Goal: Transaction & Acquisition: Purchase product/service

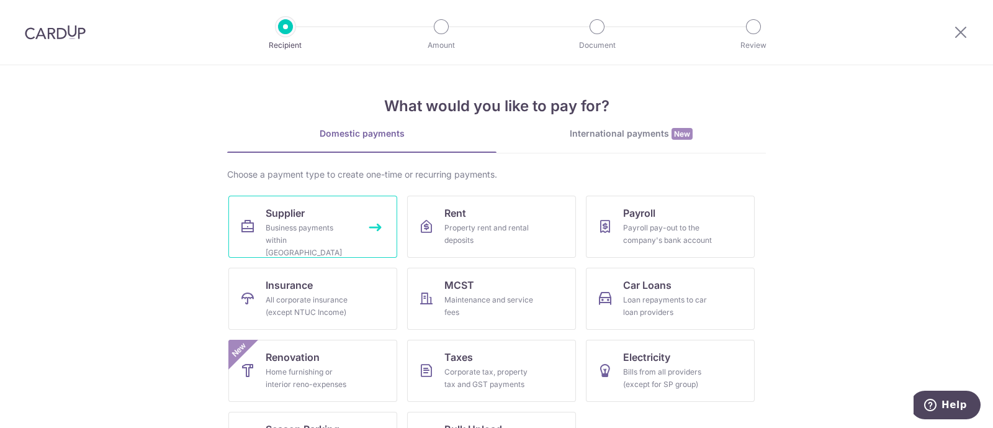
click at [275, 219] on span "Supplier" at bounding box center [285, 212] width 39 height 15
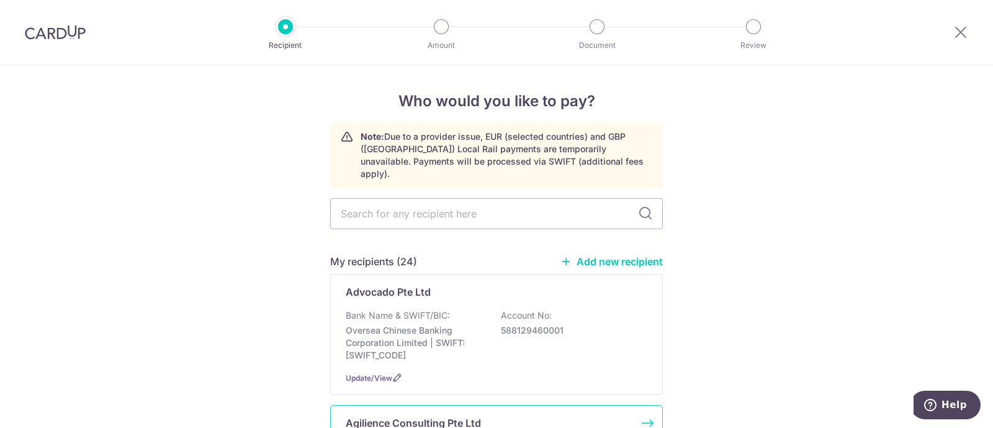
click at [400, 415] on p "Agilience Consulting Pte Ltd" at bounding box center [413, 422] width 135 height 15
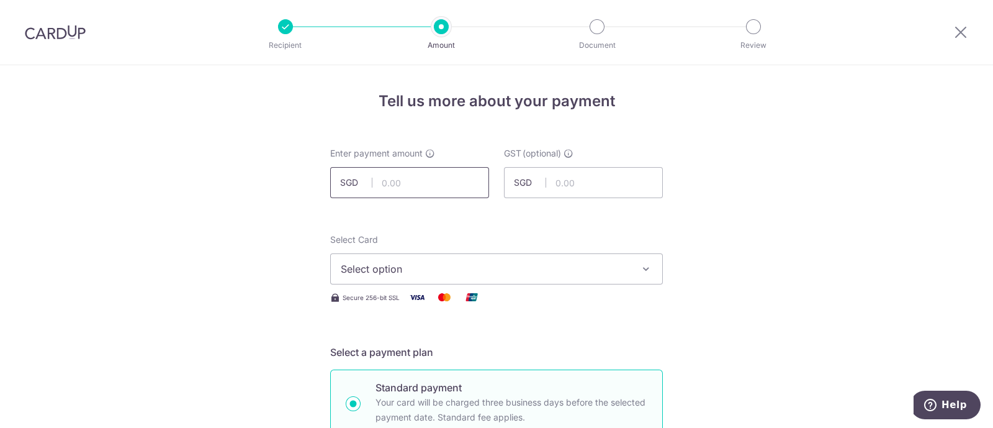
click at [409, 184] on input "text" at bounding box center [409, 182] width 159 height 31
type input "6,928.91"
click at [548, 270] on span "Select option" at bounding box center [485, 268] width 289 height 15
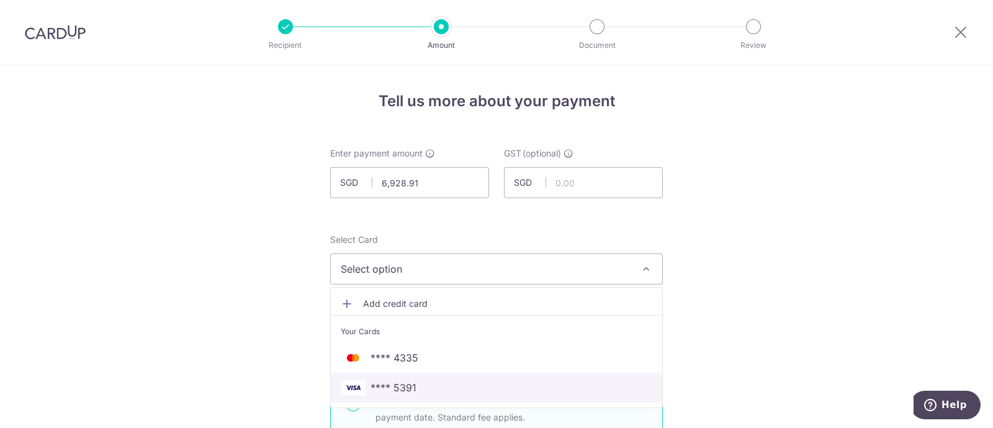
drag, startPoint x: 400, startPoint y: 389, endPoint x: 602, endPoint y: 337, distance: 208.4
click at [400, 389] on span "**** 5391" at bounding box center [394, 387] width 46 height 15
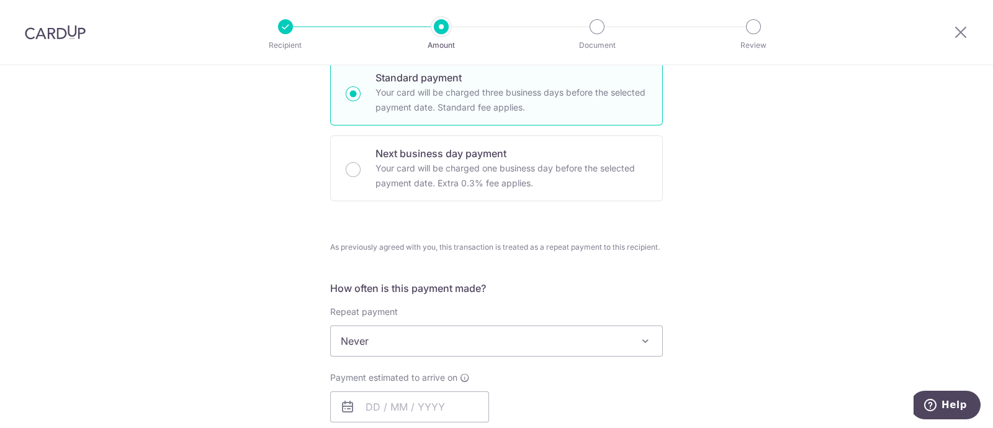
scroll to position [388, 0]
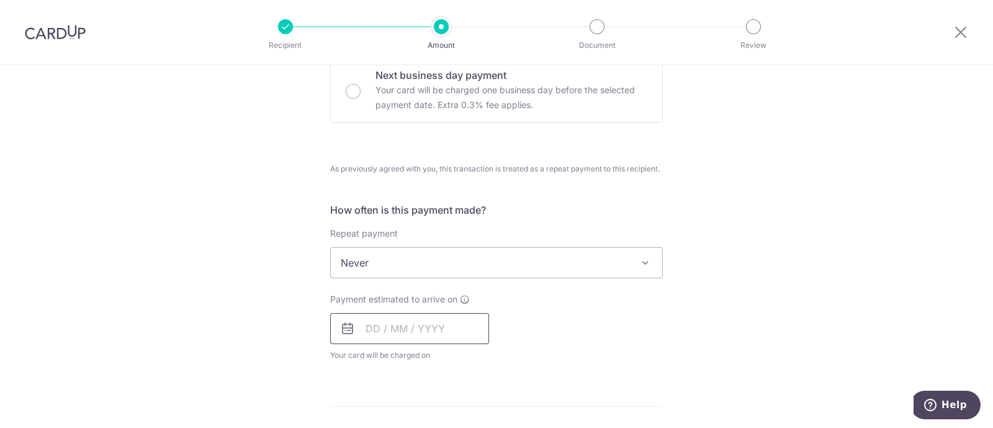
click at [405, 330] on input "text" at bounding box center [409, 328] width 159 height 31
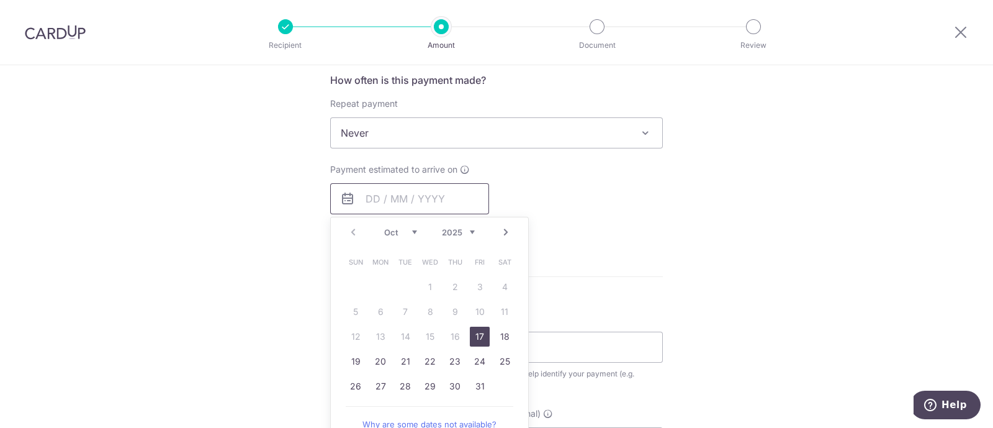
scroll to position [543, 0]
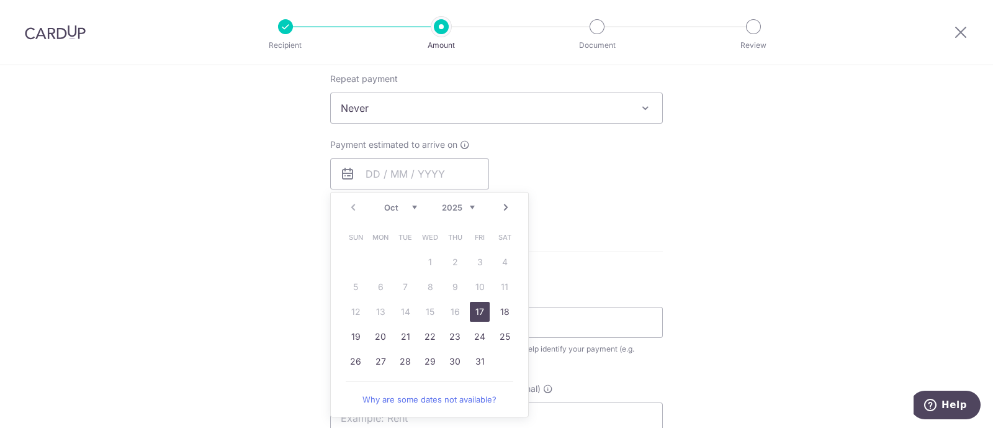
click at [480, 312] on link "17" at bounding box center [480, 312] width 20 height 20
type input "[DATE]"
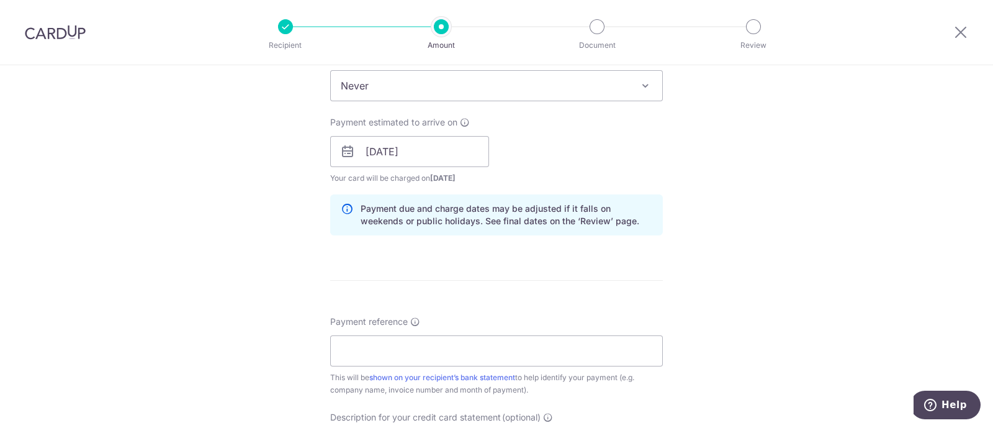
scroll to position [620, 0]
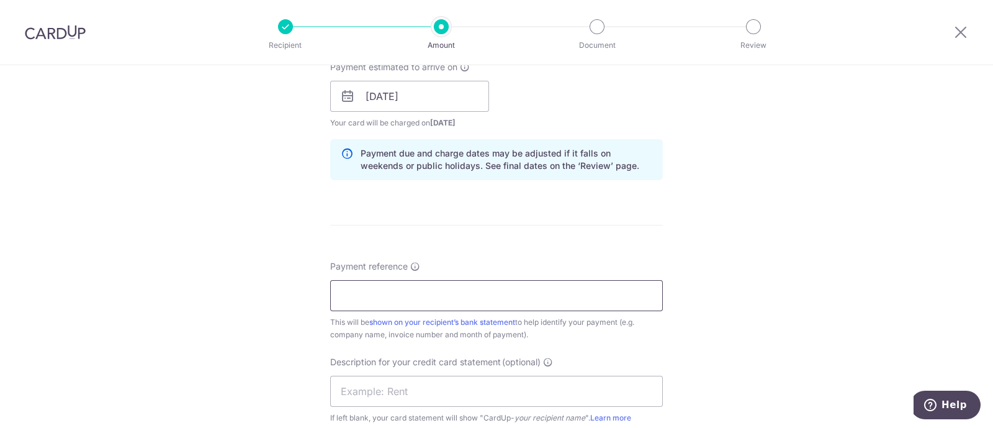
click at [415, 296] on input "Payment reference" at bounding box center [496, 295] width 333 height 31
type input "B"
drag, startPoint x: 394, startPoint y: 294, endPoint x: 284, endPoint y: 289, distance: 110.0
click at [284, 289] on div "Tell us more about your payment Enter payment amount SGD 6,928.91 6928.91 GST (…" at bounding box center [496, 124] width 993 height 1358
paste input "-1612, INV-1728, INV-1896"
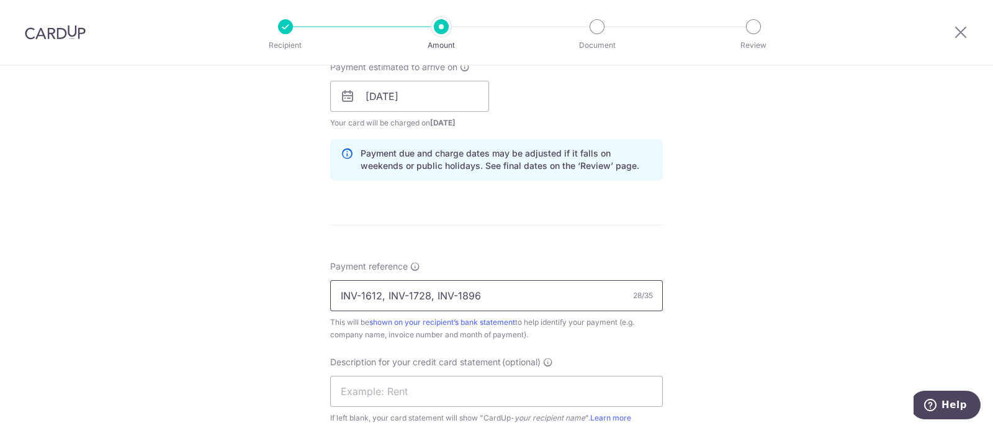
click at [456, 288] on input "INV-1612, INV-1728, INV-1896" at bounding box center [496, 295] width 333 height 31
type input "INV1612 INV1728 INV1896"
click at [444, 392] on input "text" at bounding box center [496, 391] width 333 height 31
type input "Invoices"
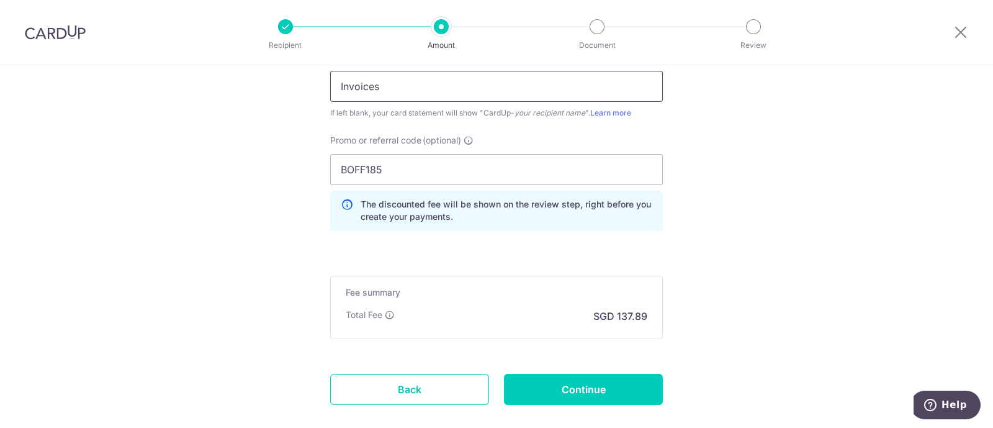
scroll to position [993, 0]
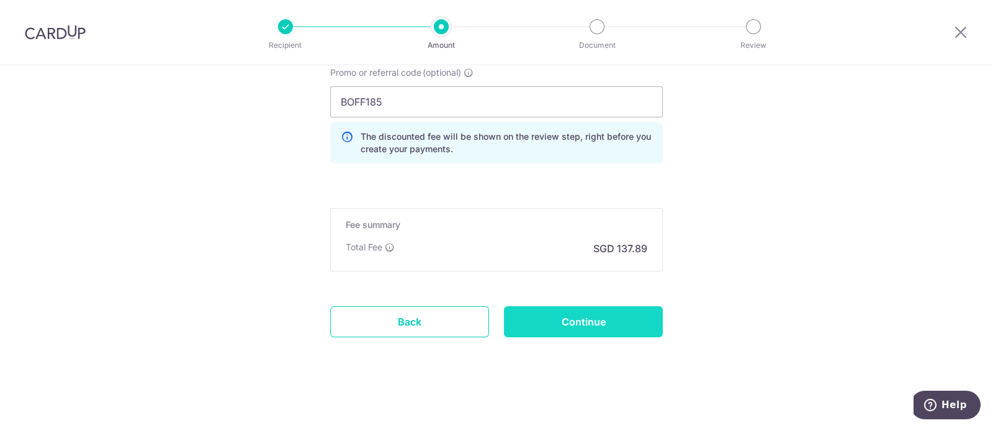
click at [587, 317] on input "Continue" at bounding box center [583, 321] width 159 height 31
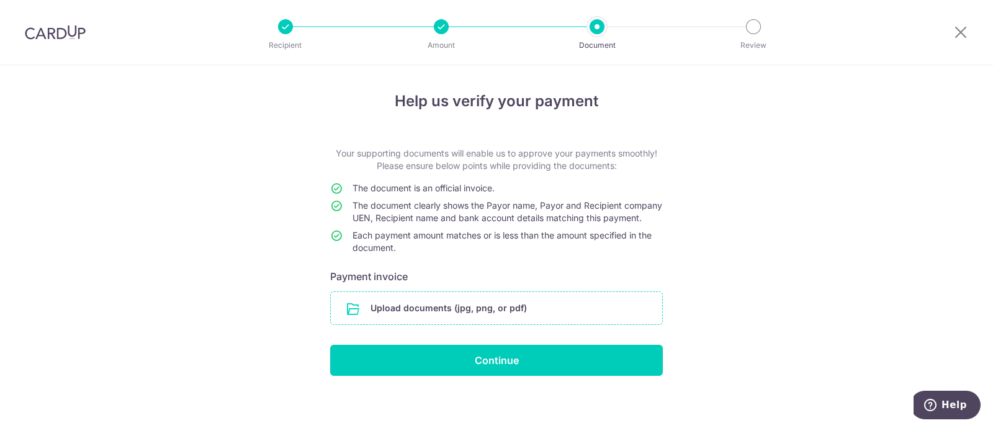
click at [508, 320] on input "file" at bounding box center [496, 308] width 331 height 32
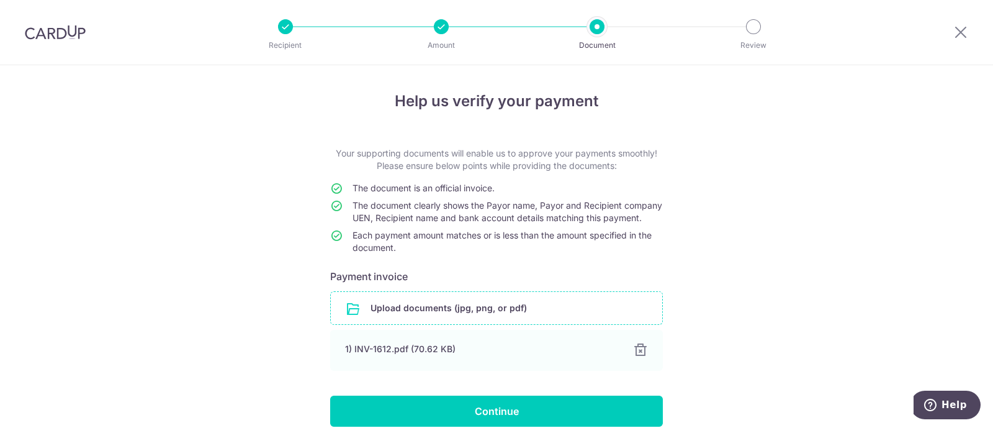
click at [406, 318] on input "file" at bounding box center [496, 308] width 331 height 32
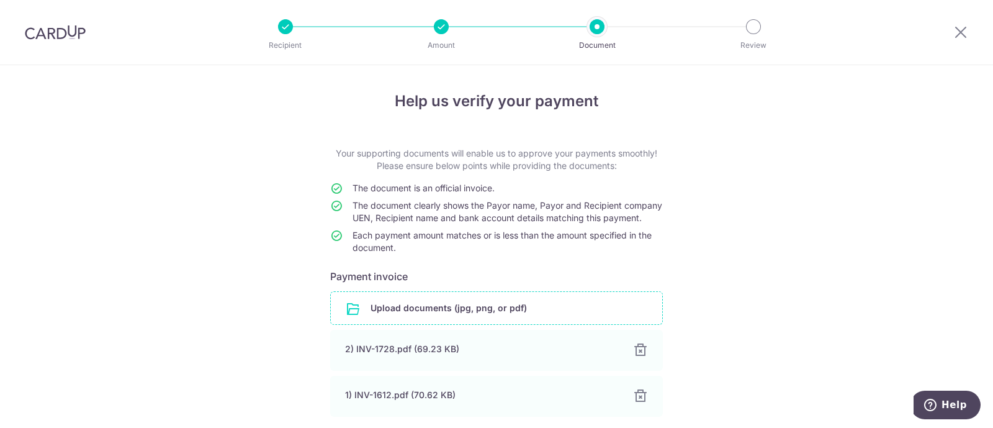
click at [420, 321] on input "file" at bounding box center [496, 308] width 331 height 32
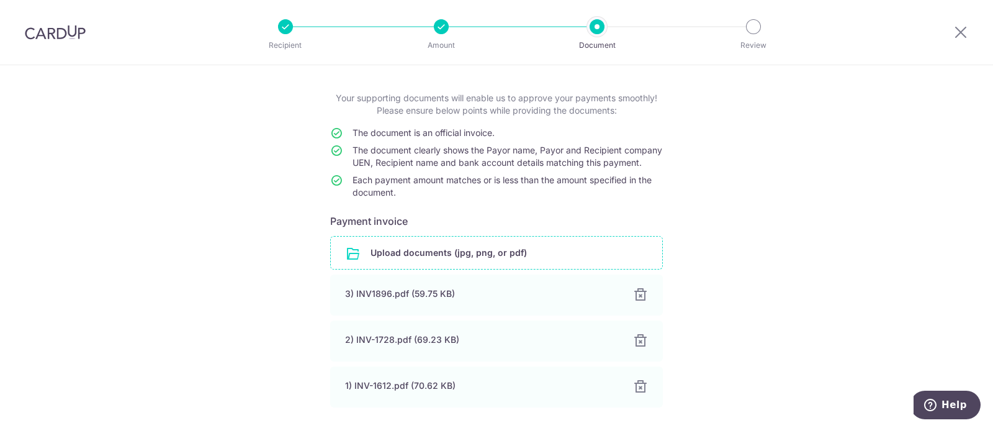
scroll to position [155, 0]
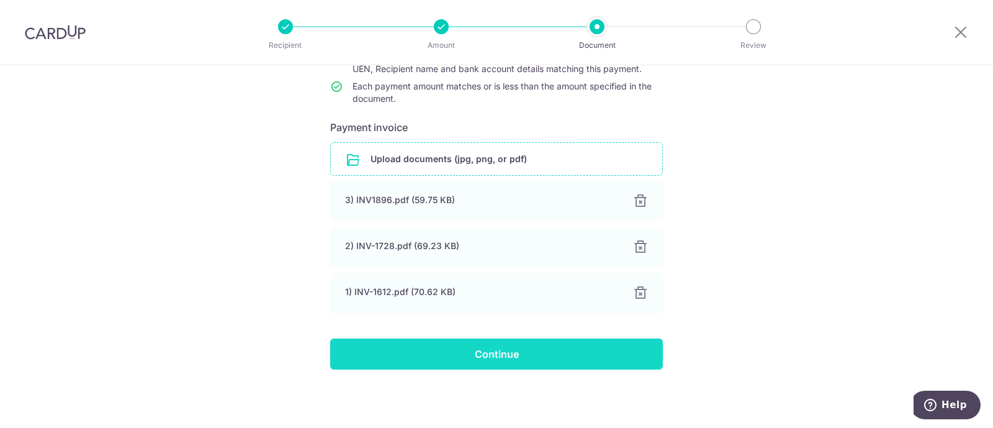
click at [498, 361] on input "Continue" at bounding box center [496, 353] width 333 height 31
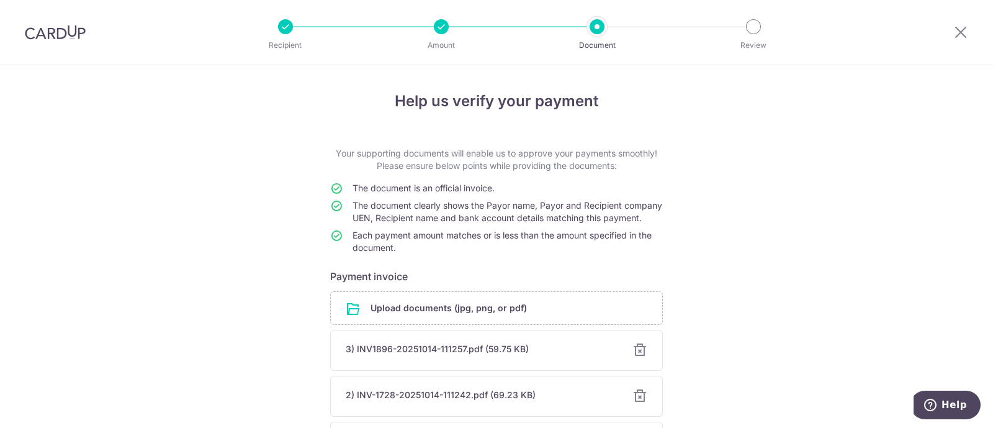
scroll to position [161, 0]
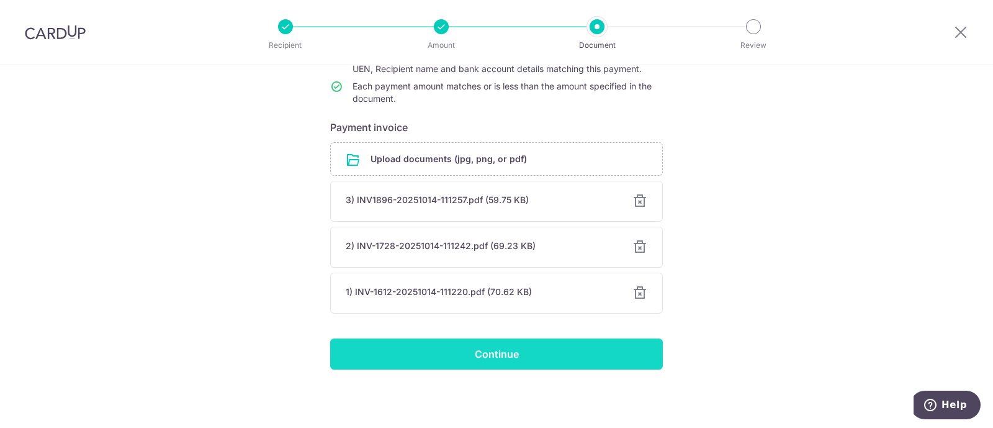
click at [501, 356] on input "Continue" at bounding box center [496, 353] width 333 height 31
